Goal: Task Accomplishment & Management: Use online tool/utility

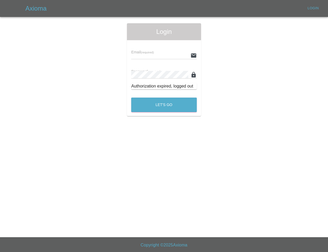
type input "[EMAIL_ADDRESS][DOMAIN_NAME]"
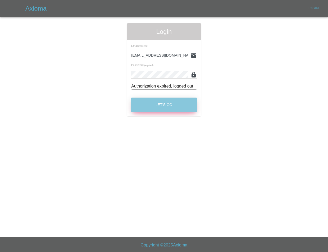
click at [158, 101] on button "Let's Go" at bounding box center [164, 105] width 66 height 15
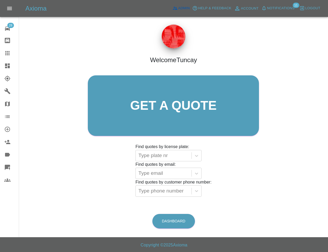
click at [180, 8] on span "Admin" at bounding box center [185, 8] width 12 height 6
click at [180, 7] on span "Admin" at bounding box center [185, 8] width 12 height 6
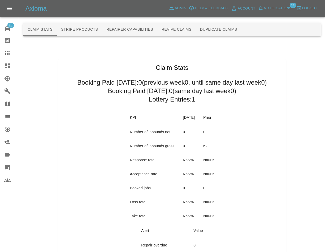
click at [219, 23] on div at bounding box center [171, 14] width 297 height 17
click at [218, 26] on button "Duplicate Claims" at bounding box center [218, 29] width 46 height 13
click at [225, 31] on button "Duplicate Claims" at bounding box center [218, 29] width 46 height 13
click at [211, 29] on button "Duplicate Claims" at bounding box center [218, 29] width 46 height 13
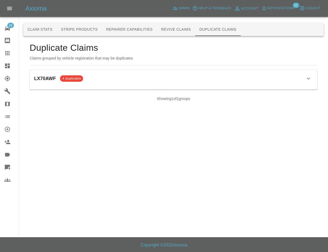
click at [145, 78] on div "LX70AWF 4 duplicates" at bounding box center [173, 78] width 279 height 9
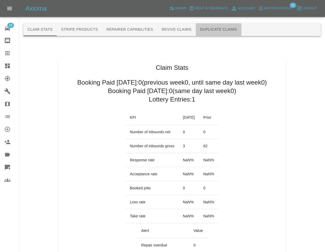
click at [215, 29] on button "Duplicate Claims" at bounding box center [218, 29] width 46 height 13
click at [236, 28] on button "Duplicate Claims" at bounding box center [218, 29] width 46 height 13
click at [227, 34] on button "Duplicate Claims" at bounding box center [218, 29] width 46 height 13
click at [208, 32] on button "Duplicate Claims" at bounding box center [218, 29] width 46 height 13
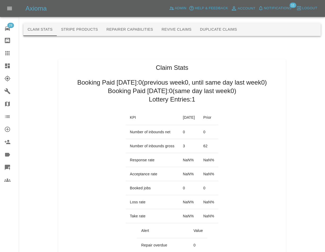
drag, startPoint x: 235, startPoint y: 37, endPoint x: 233, endPoint y: 34, distance: 3.0
click at [233, 33] on button "Duplicate Claims" at bounding box center [218, 29] width 46 height 13
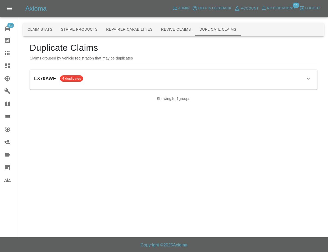
click at [171, 81] on div "LX70AWF 4 duplicates" at bounding box center [173, 78] width 279 height 9
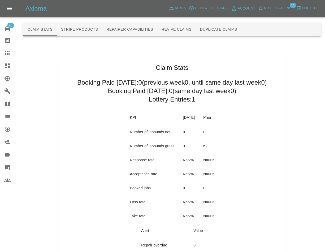
click at [233, 28] on button "Duplicate Claims" at bounding box center [218, 29] width 46 height 13
click at [211, 27] on button "Duplicate Claims" at bounding box center [218, 29] width 46 height 13
click at [225, 31] on button "Duplicate Claims" at bounding box center [218, 29] width 46 height 13
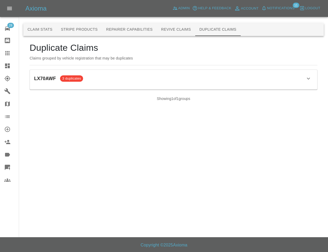
click at [141, 83] on div "LX70AWF 3 duplicates Claim ID Status Customer Date Actions 68da598a9fa037d06df5…" at bounding box center [174, 80] width 288 height 20
click at [148, 78] on div "LX70AWF 3 duplicates" at bounding box center [173, 78] width 279 height 9
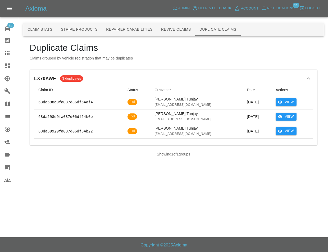
click at [254, 75] on div "LX70AWF 3 duplicates" at bounding box center [173, 78] width 279 height 9
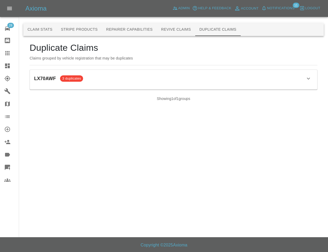
click at [225, 76] on div "LX70AWF 3 duplicates" at bounding box center [173, 78] width 279 height 9
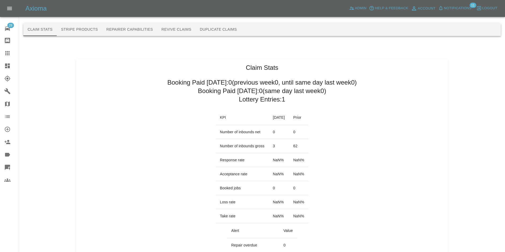
click at [211, 35] on button "Duplicate Claims" at bounding box center [218, 29] width 46 height 13
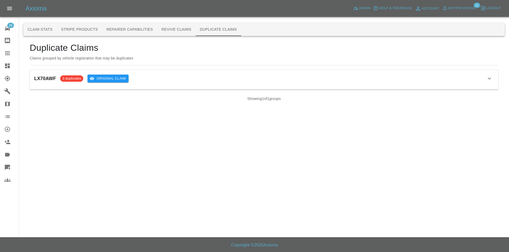
click at [166, 81] on div "LX70AWF 3 duplicates Original Claim" at bounding box center [263, 78] width 459 height 9
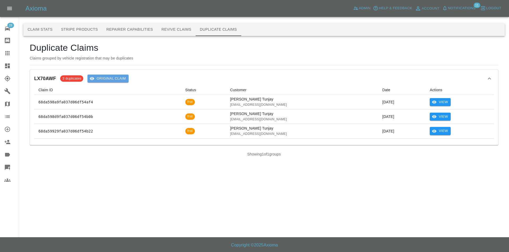
click at [120, 78] on button "Original Claim" at bounding box center [107, 79] width 41 height 8
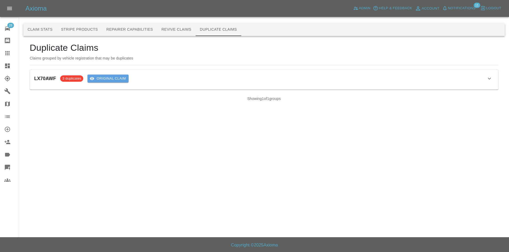
click at [120, 78] on button "Original Claim" at bounding box center [107, 79] width 41 height 8
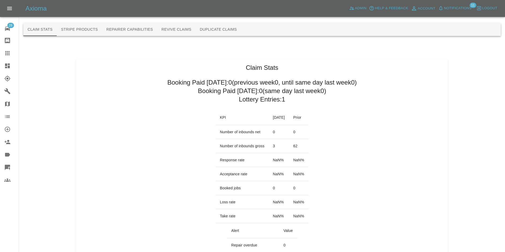
click at [229, 28] on button "Duplicate Claims" at bounding box center [218, 29] width 46 height 13
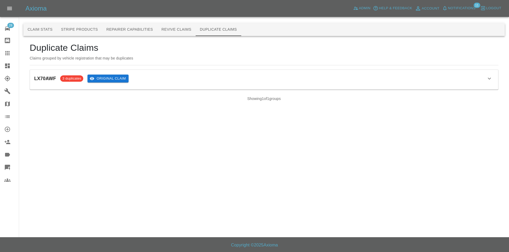
click at [100, 79] on button "Original Claim" at bounding box center [107, 79] width 41 height 8
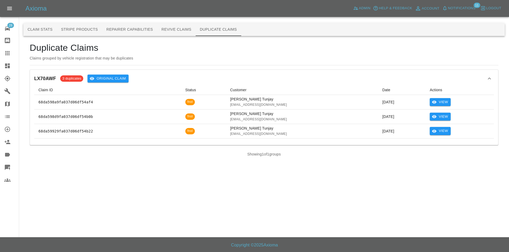
click at [273, 73] on div "LX70AWF 3 duplicates Original Claim Claim ID Status Customer Date Actions 68da5…" at bounding box center [264, 107] width 468 height 75
click at [244, 77] on div "LX70AWF 3 duplicates Original Claim" at bounding box center [263, 78] width 459 height 9
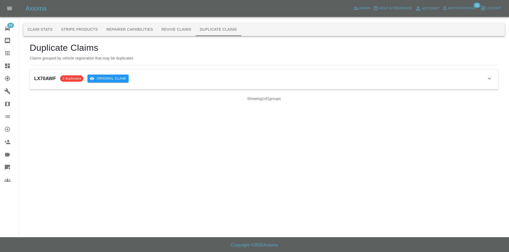
click at [190, 78] on div "LX70AWF 3 duplicates Original Claim" at bounding box center [263, 78] width 459 height 9
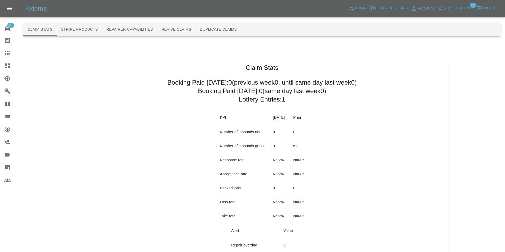
click at [229, 33] on button "Duplicate Claims" at bounding box center [218, 29] width 46 height 13
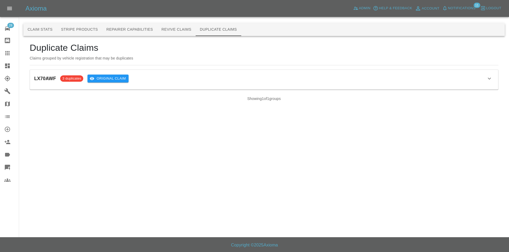
click at [205, 75] on div "LX70AWF 3 duplicates Original Claim" at bounding box center [263, 78] width 459 height 9
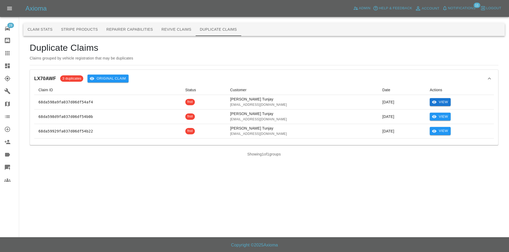
click at [441, 103] on button "View" at bounding box center [439, 102] width 21 height 8
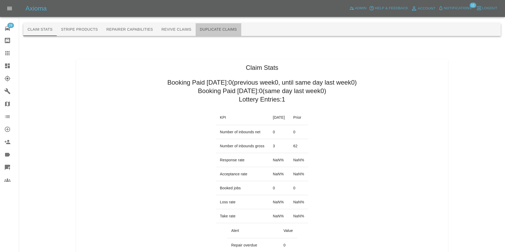
click at [213, 35] on button "Duplicate Claims" at bounding box center [218, 29] width 46 height 13
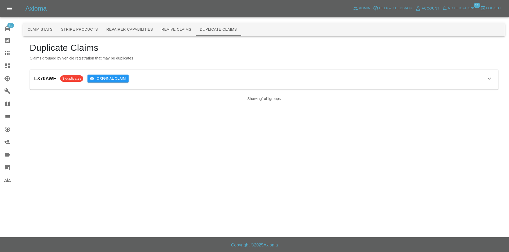
click at [144, 76] on div "LX70AWF 3 duplicates Original Claim" at bounding box center [263, 78] width 459 height 9
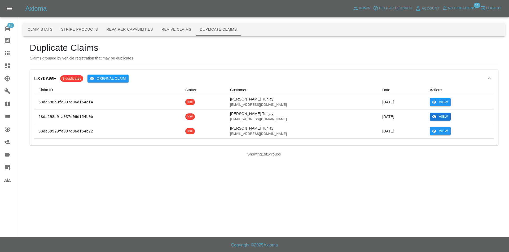
click at [435, 114] on button "View" at bounding box center [439, 117] width 21 height 8
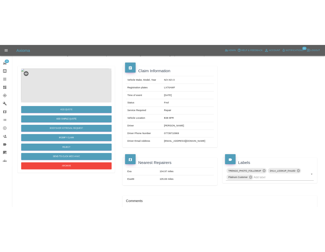
scroll to position [26, 0]
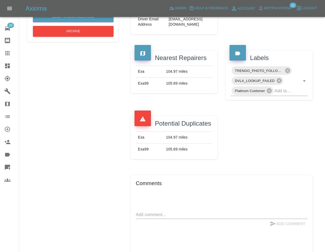
scroll to position [185, 0]
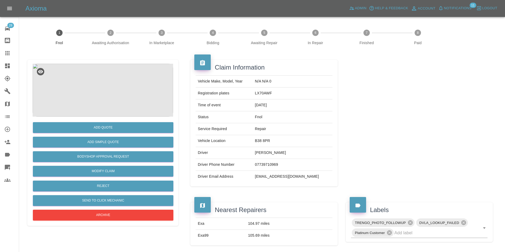
scroll to position [106, 0]
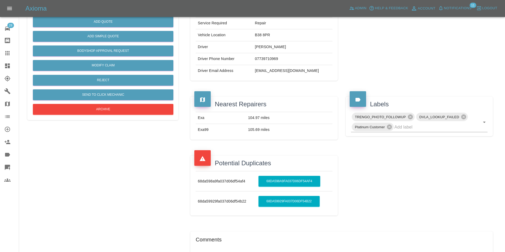
scroll to position [132, 0]
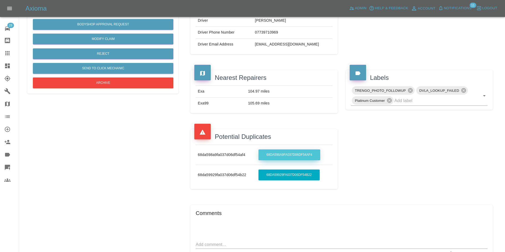
click at [288, 155] on link "68da598a9fa037d06df54af4" at bounding box center [289, 155] width 62 height 11
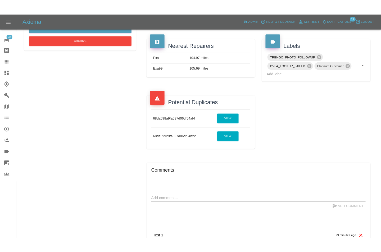
scroll to position [191, 0]
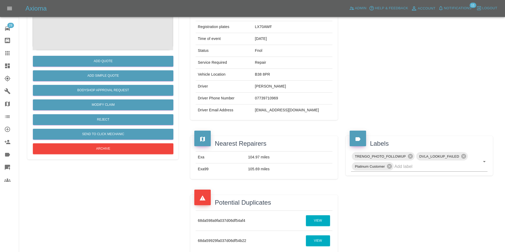
scroll to position [79, 0]
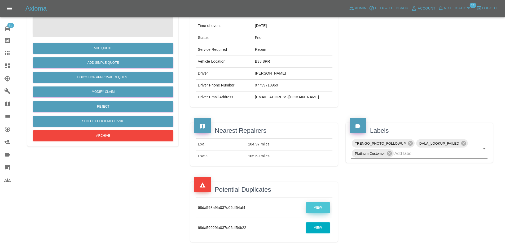
click at [313, 205] on link "View" at bounding box center [318, 208] width 24 height 11
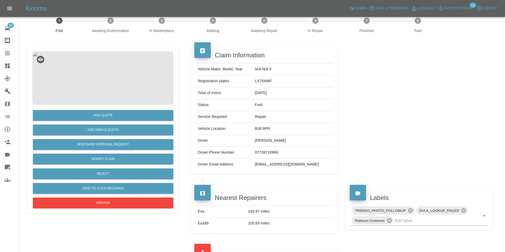
scroll to position [159, 0]
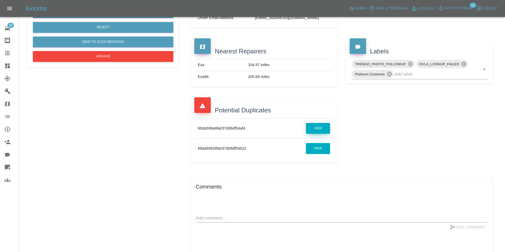
click at [319, 130] on link "View" at bounding box center [318, 128] width 24 height 11
drag, startPoint x: 256, startPoint y: 108, endPoint x: 205, endPoint y: 108, distance: 51.1
click at [205, 108] on div "Potential Duplicates" at bounding box center [263, 109] width 139 height 12
click at [168, 110] on div "Add Quote Add Simple Quote Bodyshop Approval Request Modify Claim Reject Send t…" at bounding box center [102, 86] width 159 height 387
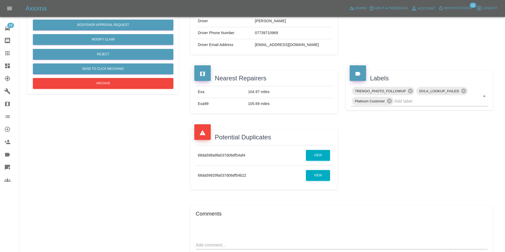
scroll to position [132, 0]
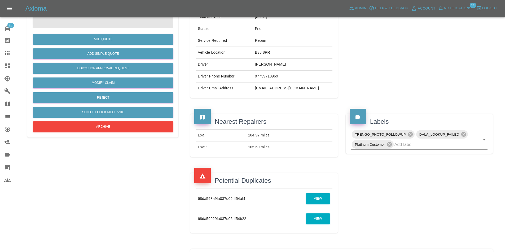
scroll to position [132, 0]
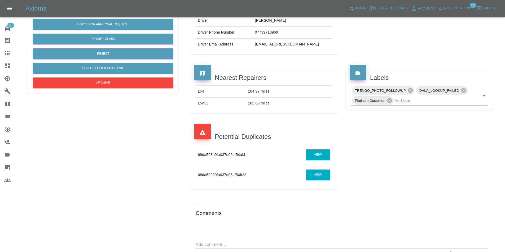
click at [233, 154] on td "68da598a9fa037d06df54af4" at bounding box center [239, 155] width 88 height 20
click at [162, 132] on div "Add Quote Add Simple Quote Bodyshop Approval Request Modify Claim Reject Send t…" at bounding box center [102, 112] width 159 height 387
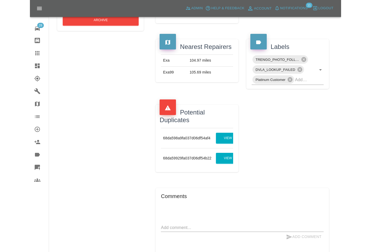
scroll to position [212, 0]
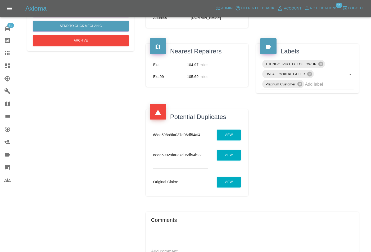
scroll to position [185, 0]
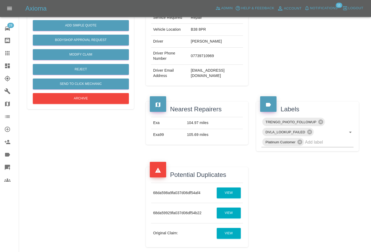
scroll to position [185, 0]
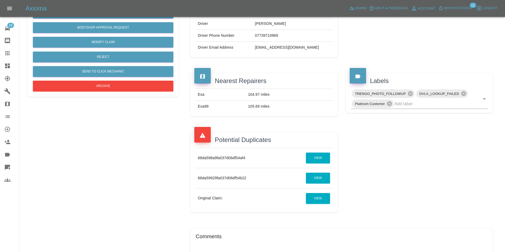
scroll to position [132, 0]
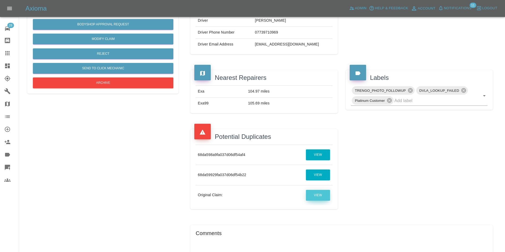
click at [322, 195] on link "View" at bounding box center [318, 195] width 24 height 11
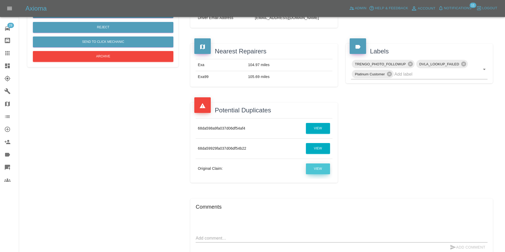
click at [315, 165] on link "View" at bounding box center [318, 169] width 24 height 11
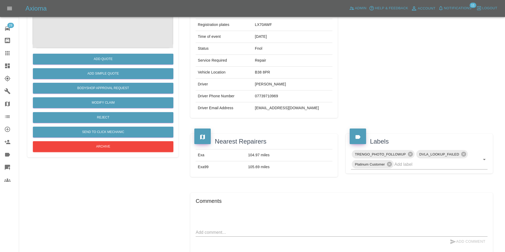
scroll to position [132, 0]
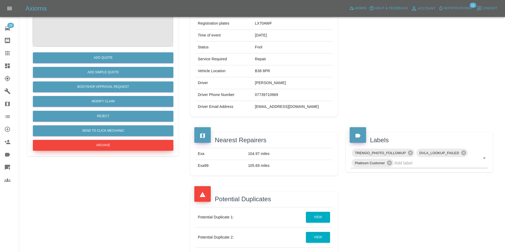
scroll to position [132, 0]
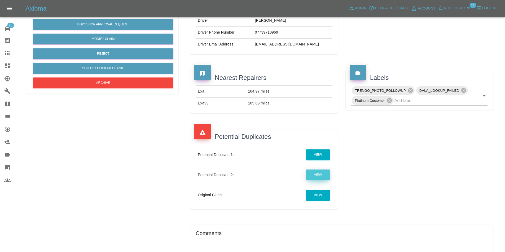
click at [318, 173] on link "View" at bounding box center [318, 175] width 24 height 11
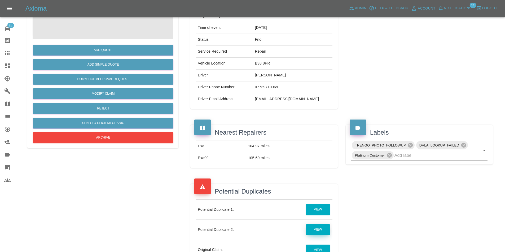
scroll to position [79, 0]
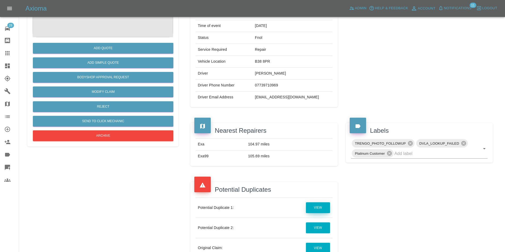
click at [314, 206] on link "View" at bounding box center [318, 208] width 24 height 11
click at [313, 225] on link "View" at bounding box center [318, 228] width 24 height 11
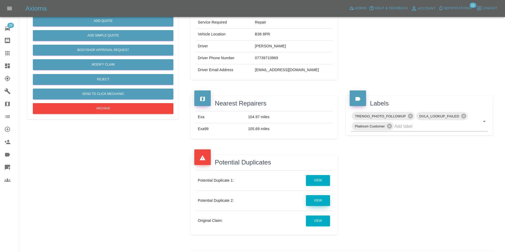
scroll to position [132, 0]
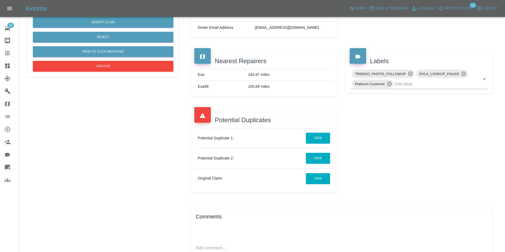
scroll to position [159, 0]
